Goal: Task Accomplishment & Management: Manage account settings

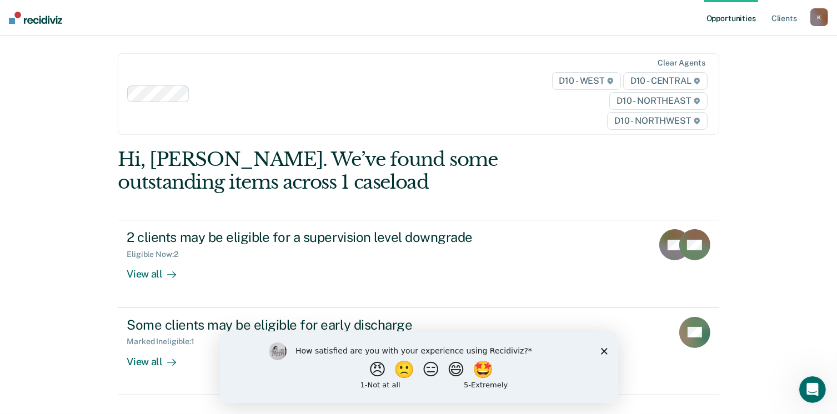
scroll to position [23, 0]
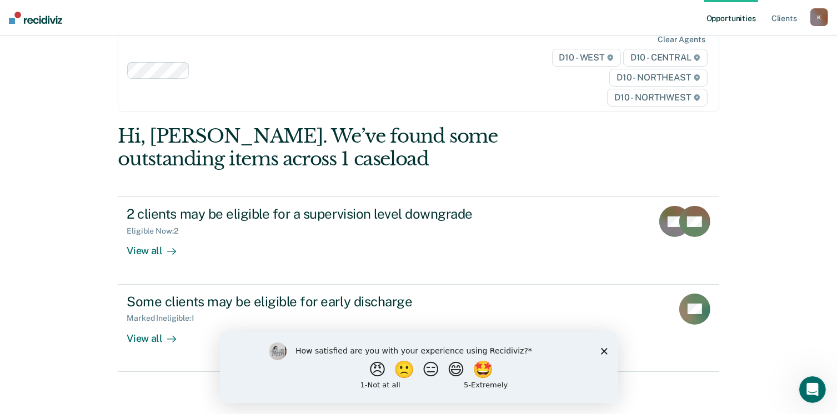
click at [601, 350] on icon "Close survey" at bounding box center [603, 351] width 7 height 7
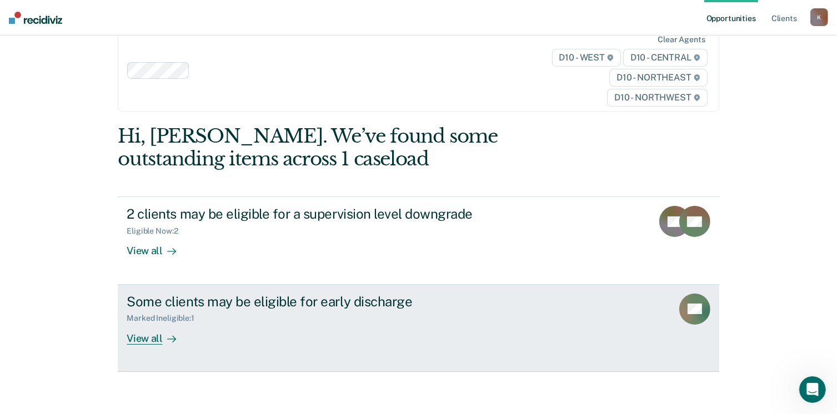
click at [152, 337] on div "View all" at bounding box center [158, 334] width 62 height 22
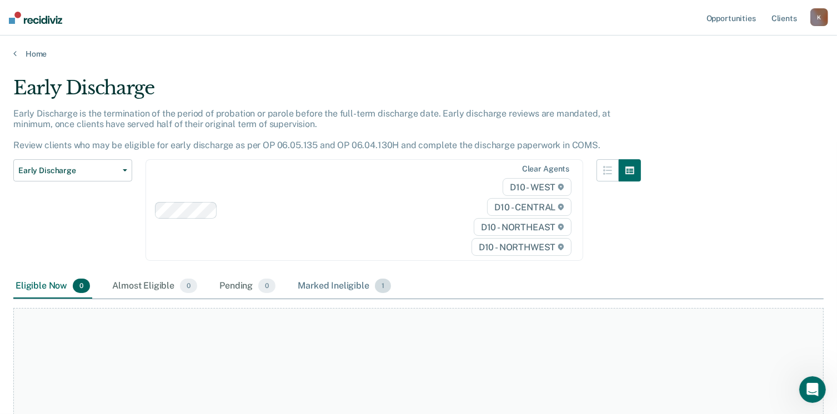
click at [360, 285] on div "Marked Ineligible 1" at bounding box center [344, 286] width 98 height 24
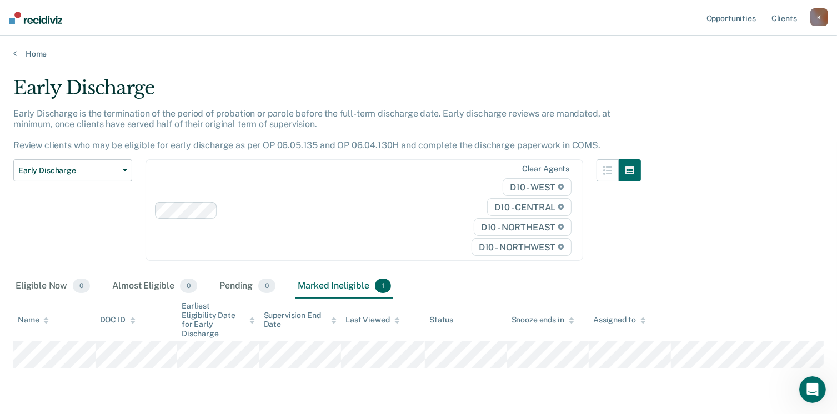
scroll to position [23, 0]
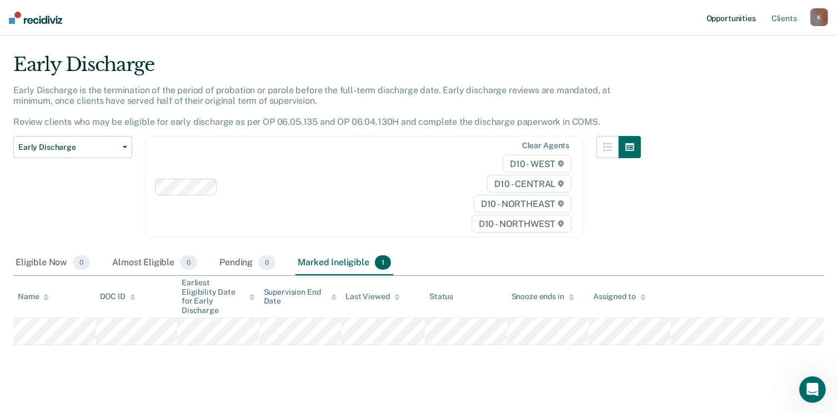
click at [737, 18] on link "Opportunities" at bounding box center [731, 18] width 54 height 36
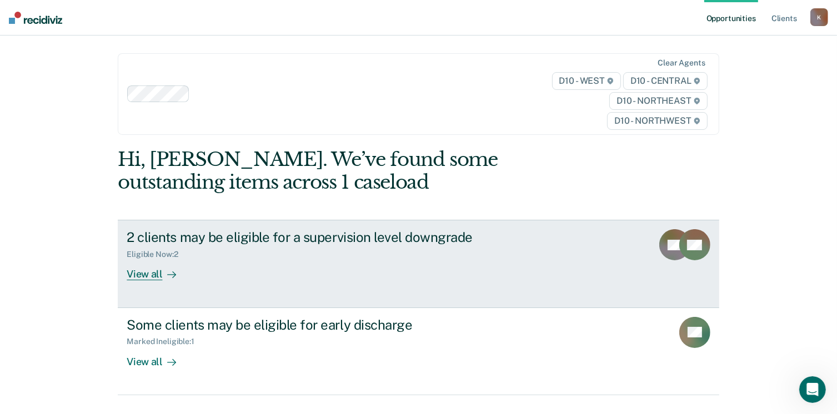
click at [139, 277] on div "View all" at bounding box center [158, 270] width 62 height 22
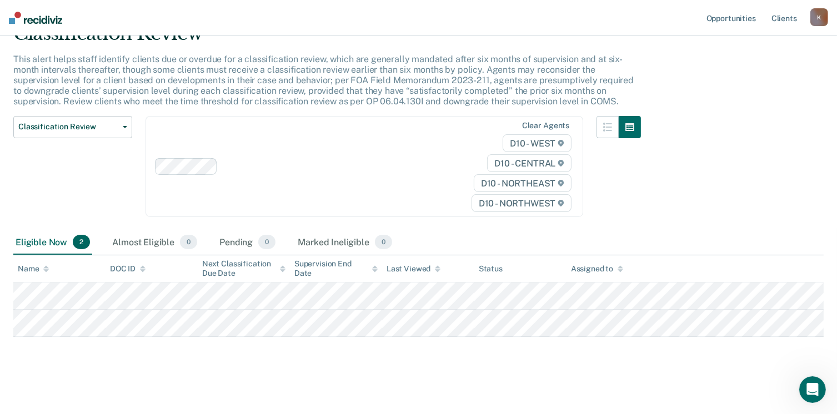
scroll to position [56, 0]
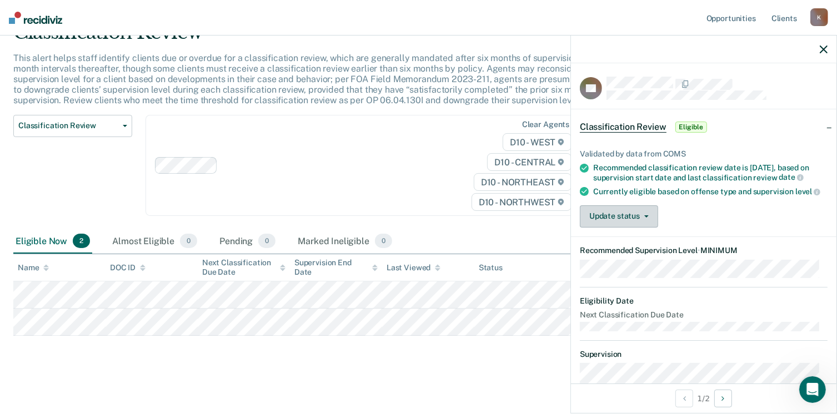
click at [644, 225] on button "Update status" at bounding box center [619, 216] width 78 height 22
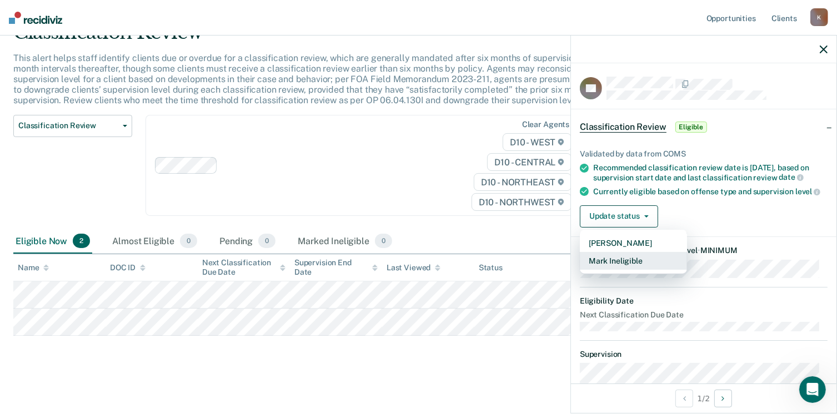
click at [631, 262] on button "Mark Ineligible" at bounding box center [633, 261] width 107 height 18
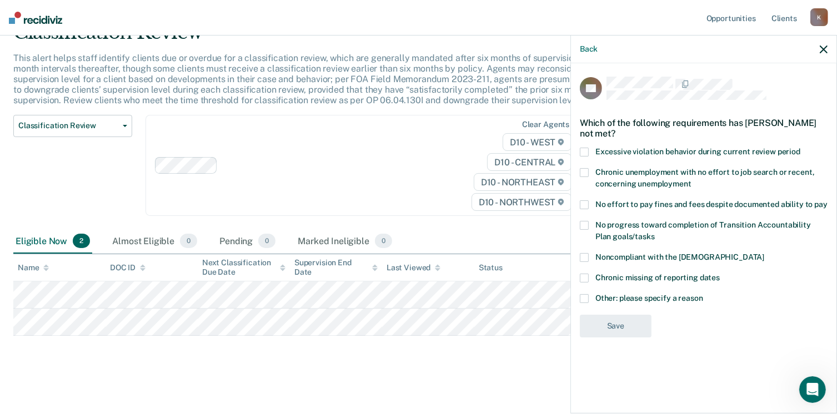
click at [583, 298] on span at bounding box center [584, 298] width 9 height 9
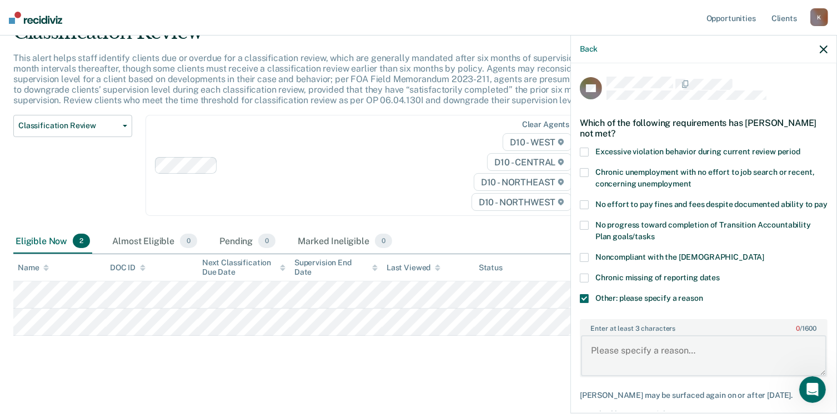
click at [706, 367] on textarea "Enter at least 3 characters 0 / 1600" at bounding box center [703, 355] width 245 height 41
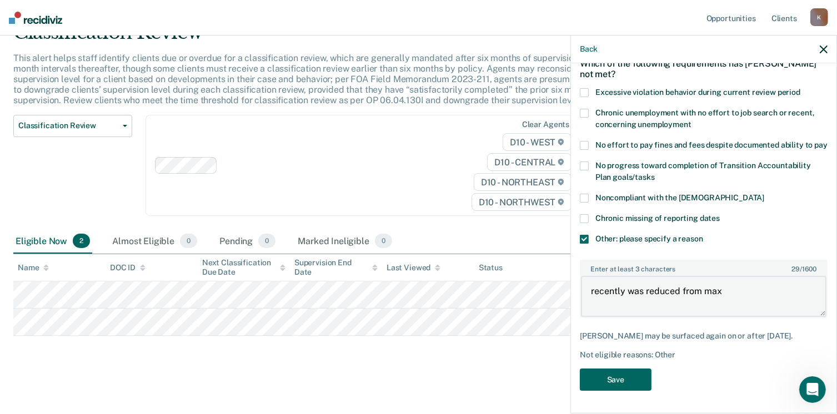
type textarea "recently was reduced from max"
click at [628, 379] on button "Save" at bounding box center [616, 380] width 72 height 23
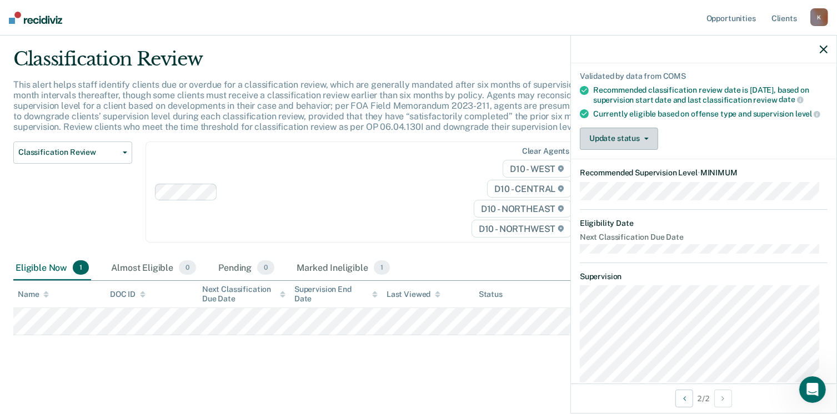
click at [649, 147] on button "Update status" at bounding box center [619, 139] width 78 height 22
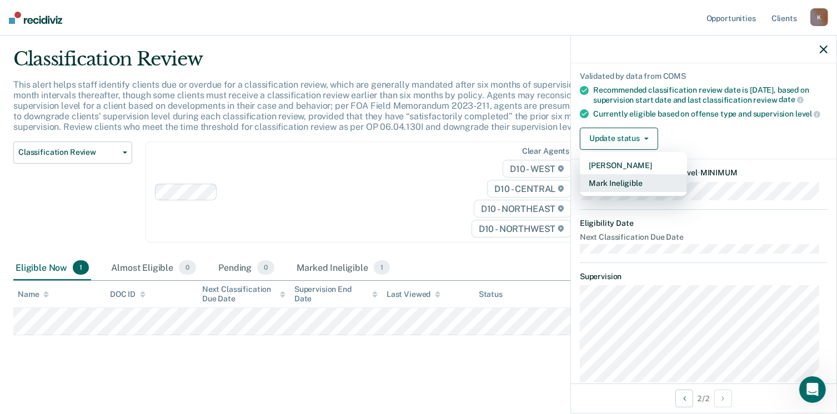
click at [638, 189] on button "Mark Ineligible" at bounding box center [633, 183] width 107 height 18
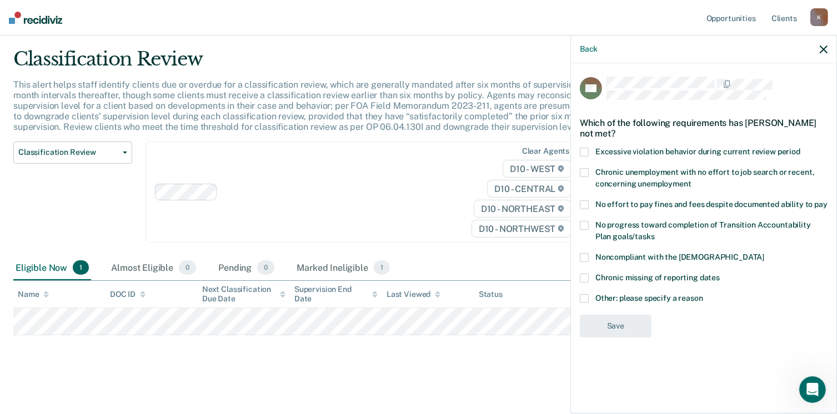
click at [589, 169] on label "Chronic unemployment with no effort to job search or recent, concerning unemplo…" at bounding box center [704, 179] width 248 height 23
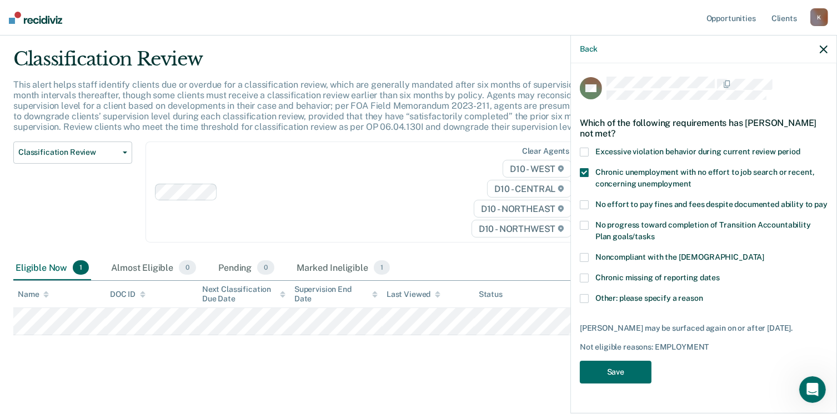
click at [585, 202] on span at bounding box center [584, 204] width 9 height 9
click at [584, 225] on span at bounding box center [584, 225] width 9 height 9
click at [615, 270] on div "Noncompliant with the [DEMOGRAPHIC_DATA]" at bounding box center [704, 263] width 248 height 21
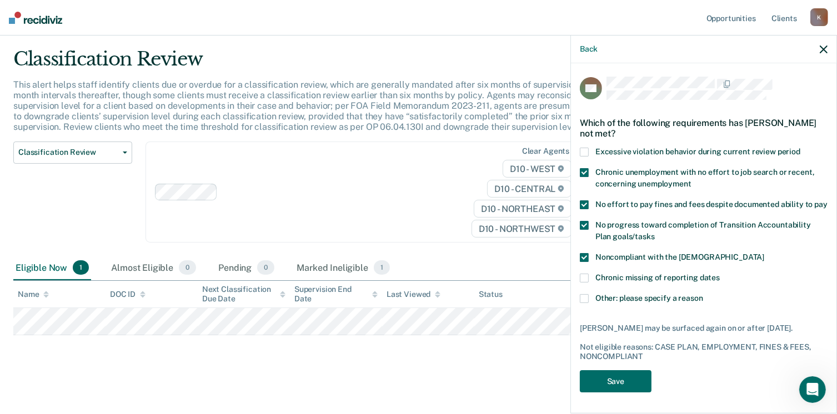
click at [598, 262] on span "Noncompliant with the [DEMOGRAPHIC_DATA]" at bounding box center [679, 257] width 169 height 9
click at [584, 283] on span at bounding box center [584, 278] width 9 height 9
click at [613, 393] on button "Save" at bounding box center [616, 381] width 72 height 23
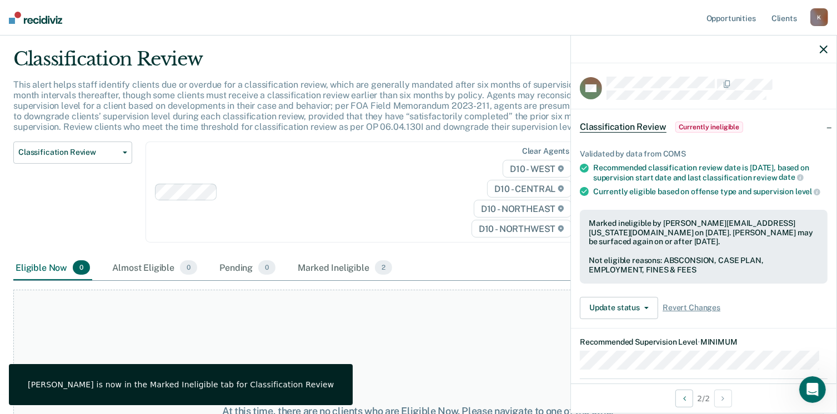
click at [821, 46] on icon "button" at bounding box center [824, 50] width 8 height 8
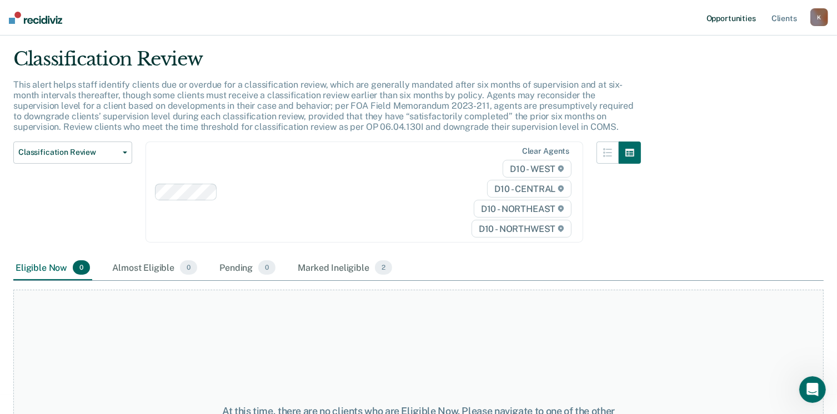
click at [733, 16] on link "Opportunities" at bounding box center [731, 18] width 54 height 36
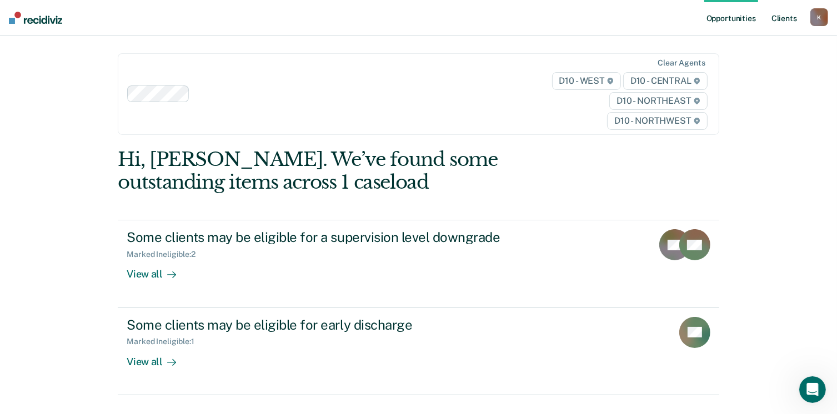
click at [788, 23] on link "Client s" at bounding box center [784, 18] width 30 height 36
